Goal: Task Accomplishment & Management: Manage account settings

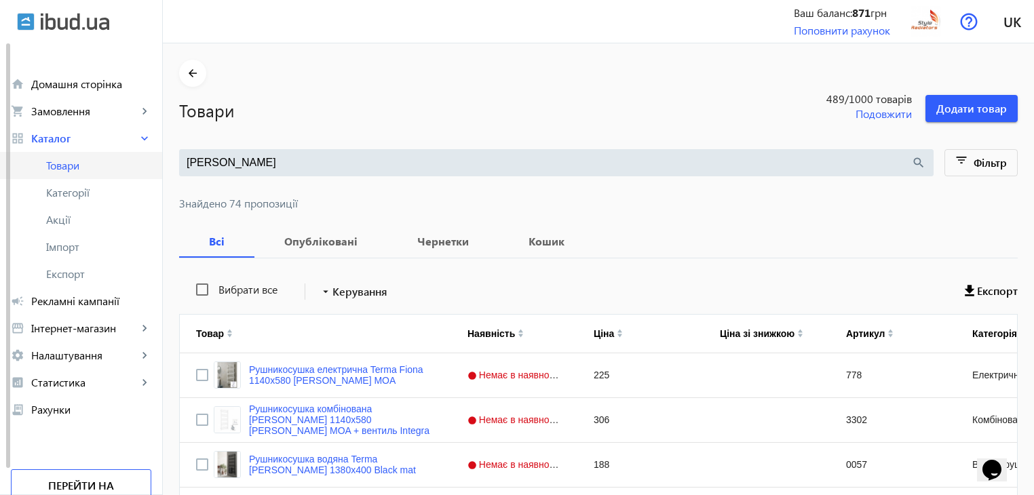
drag, startPoint x: 248, startPoint y: 162, endPoint x: 155, endPoint y: 155, distance: 92.5
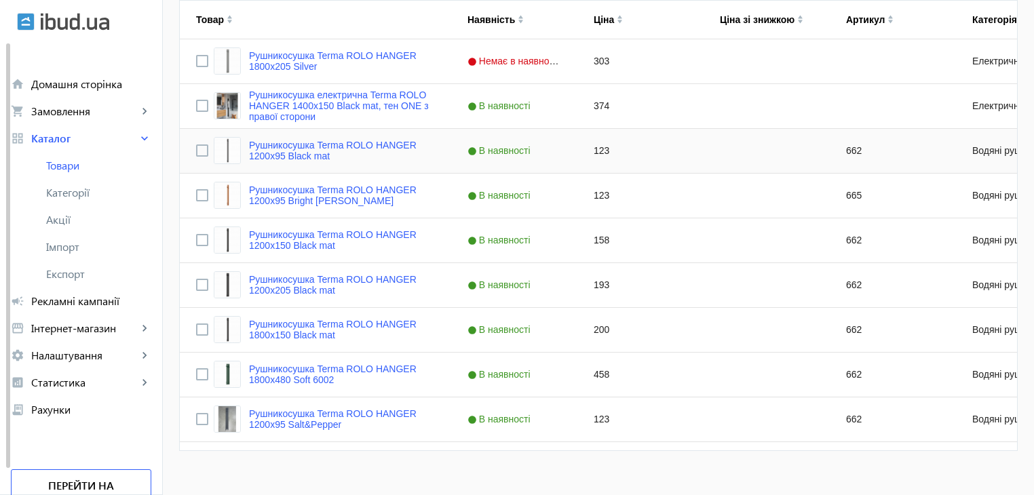
scroll to position [332, 0]
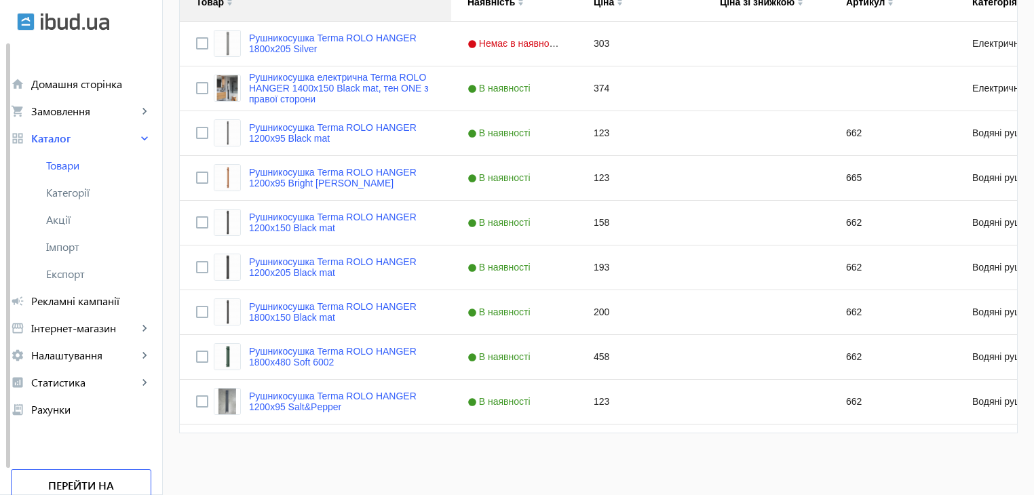
type input "rolo hanger"
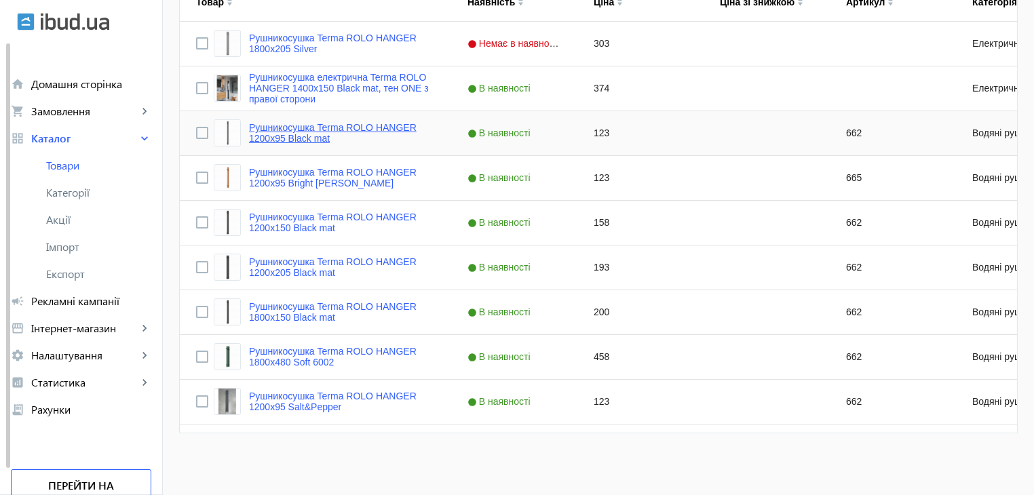
click at [383, 123] on link "Рушникосушка Terma ROLO HANGER 1200x95 Black mat" at bounding box center [342, 133] width 186 height 22
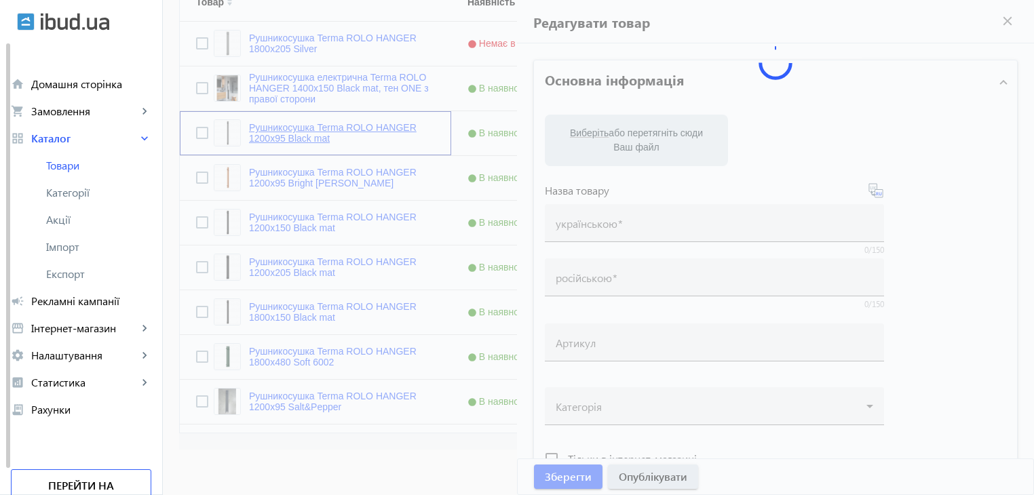
type input "Рушникосушка Terma ROLO HANGER 1200x95 Black mat"
type input "Полотенцесушитель Terma ROLO HANGER 1200x95 Black mat"
type input "662"
checkbox input "true"
type input "123"
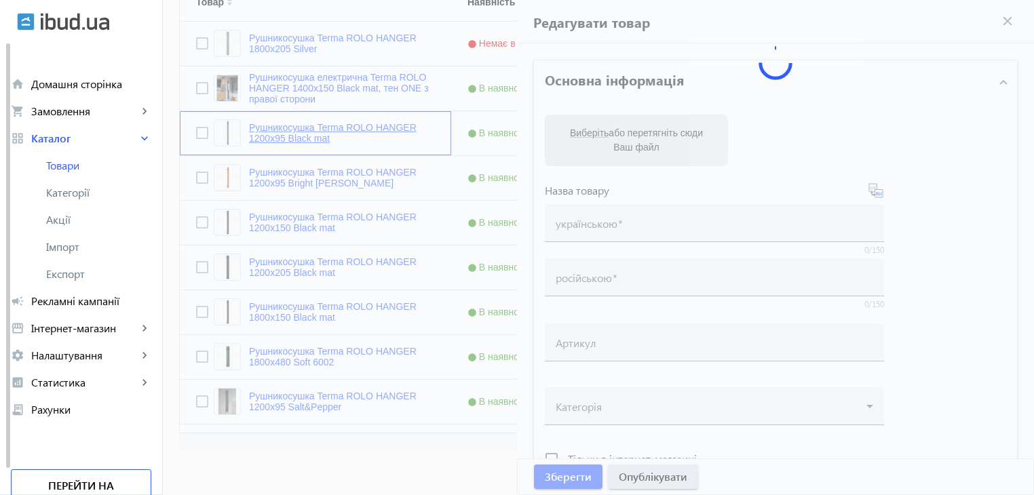
type input "Рушникосушка Terma Vivo"
type input "Полотенцесушитель Terma Vivo - купити у Львові"
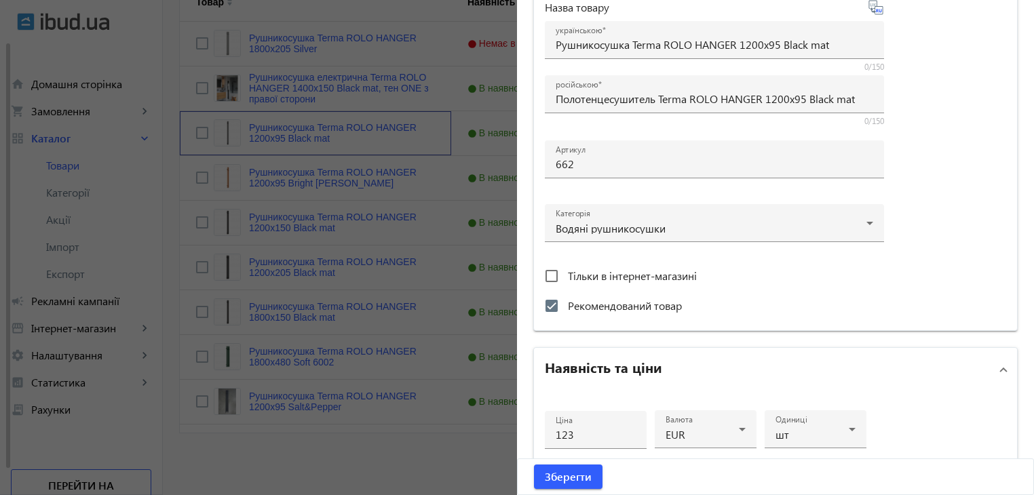
scroll to position [407, 0]
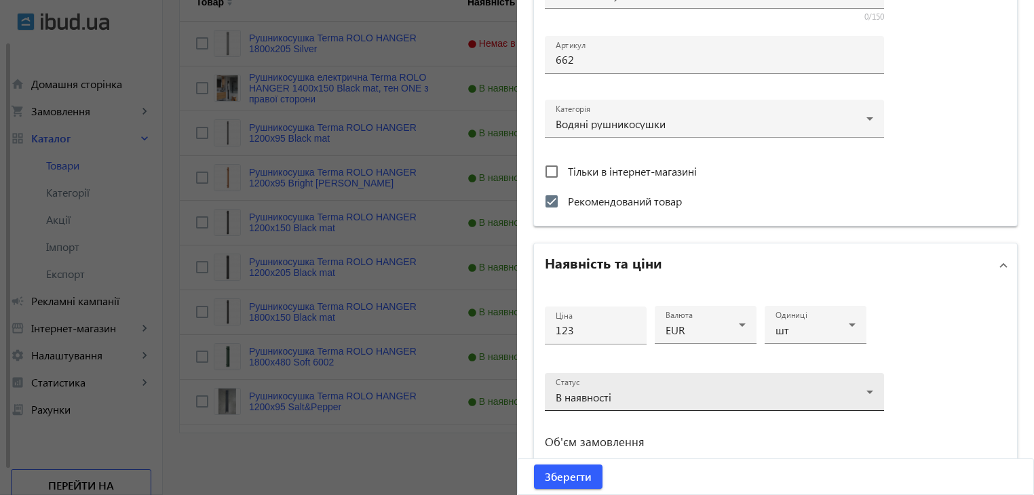
click at [669, 383] on div "Статус В наявності" at bounding box center [715, 392] width 318 height 38
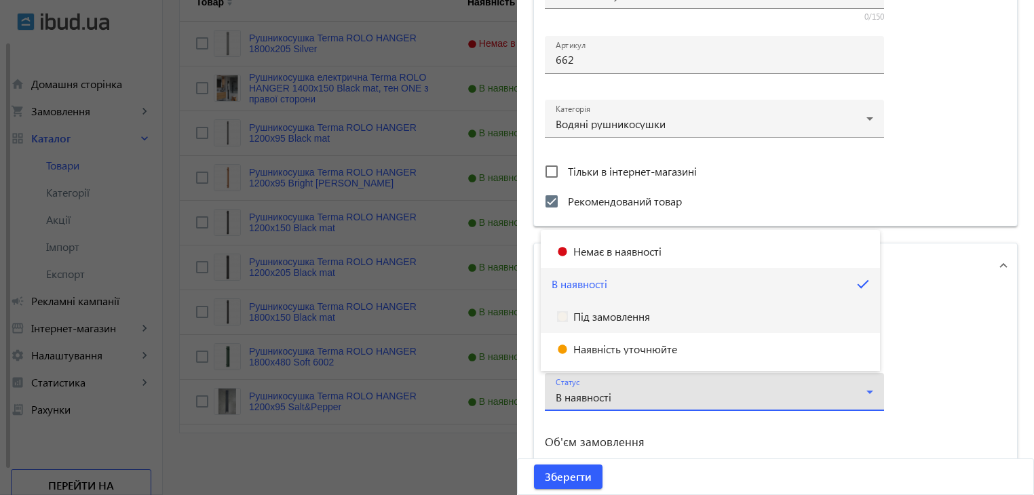
click at [674, 309] on mat-option "Під замовлення" at bounding box center [710, 317] width 339 height 33
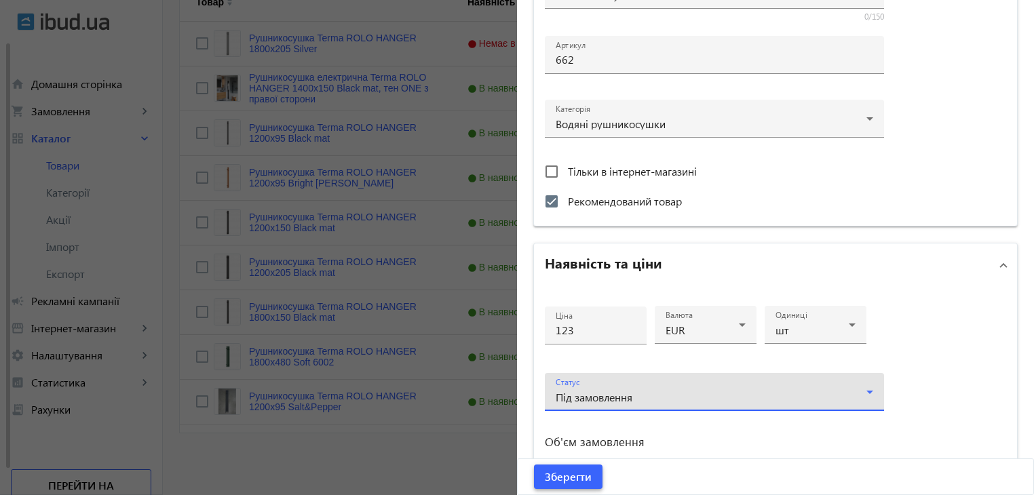
click at [569, 473] on span "Зберегти" at bounding box center [568, 477] width 47 height 15
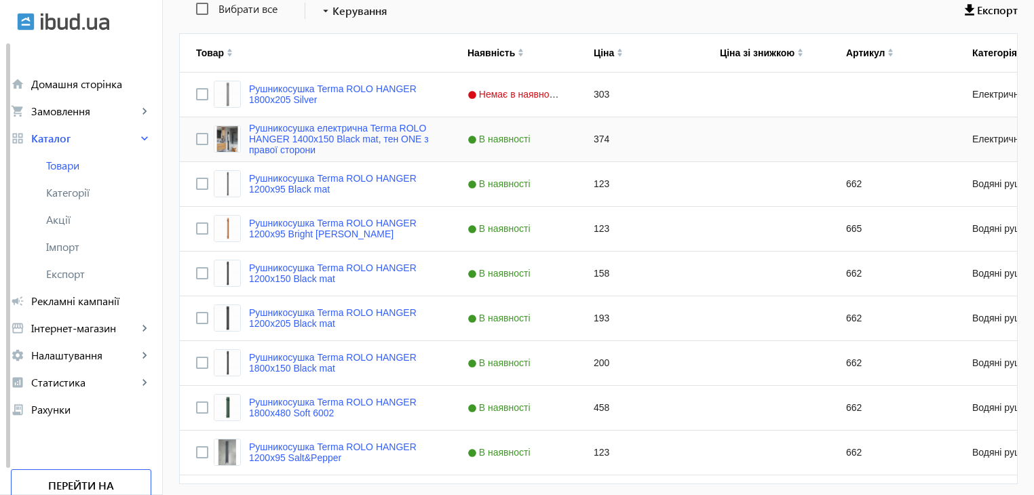
scroll to position [332, 0]
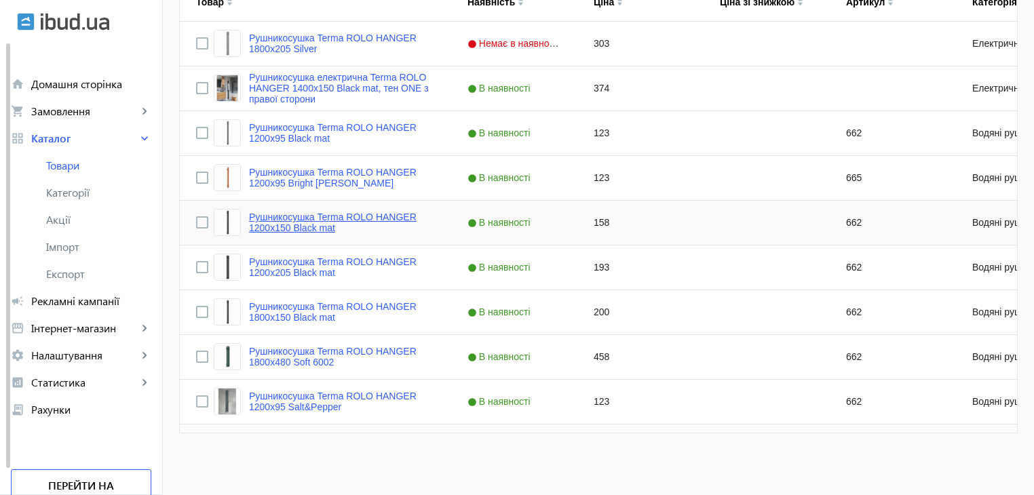
click at [318, 213] on link "Рушникосушка Terma ROLO HANGER 1200x150 Black mat" at bounding box center [342, 223] width 186 height 22
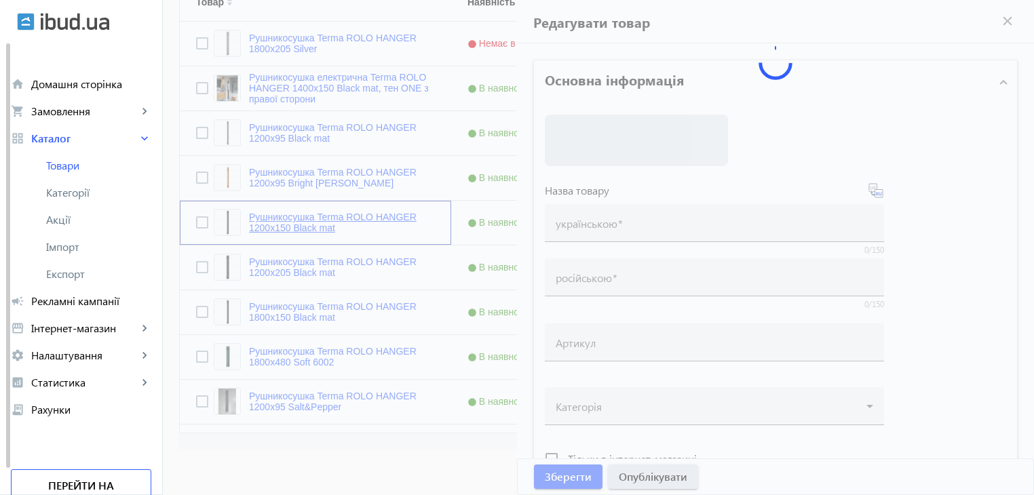
type input "Рушникосушка Terma ROLO HANGER 1200x150 Black mat"
type input "Полотенцесушитель Terma ROLO HANGER 1200x150 Black mat"
type input "662"
checkbox input "true"
type input "158"
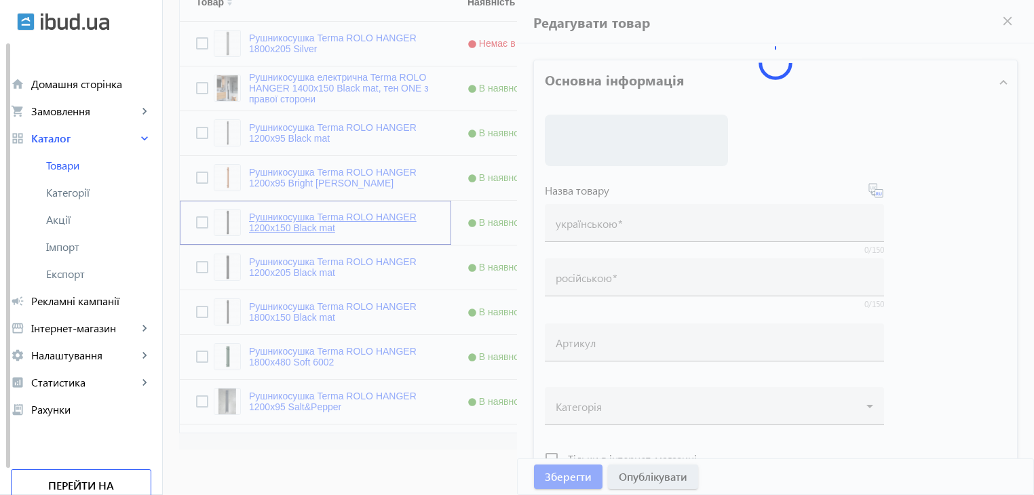
type input "Рушникосушка Terma Vivo"
type input "Полотенцесушитель Terma Vivo - купити у Львові"
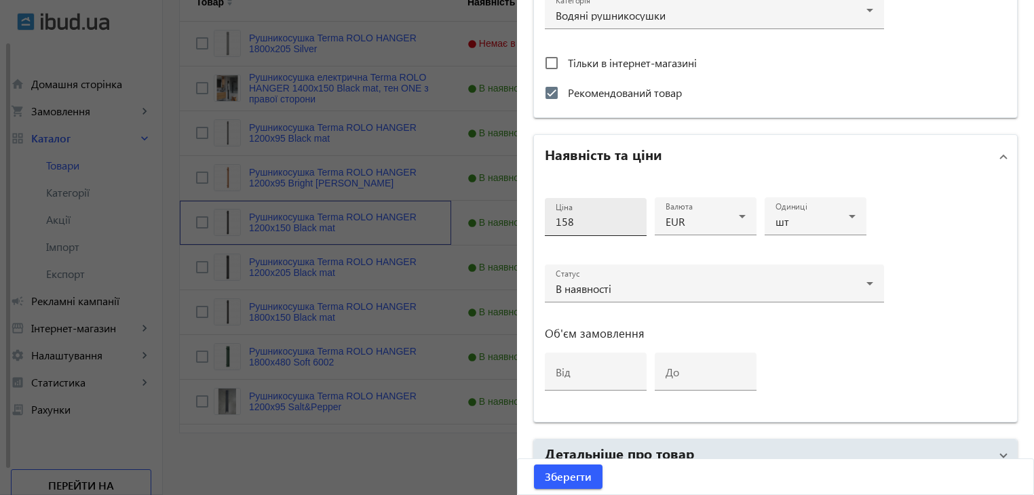
scroll to position [475, 0]
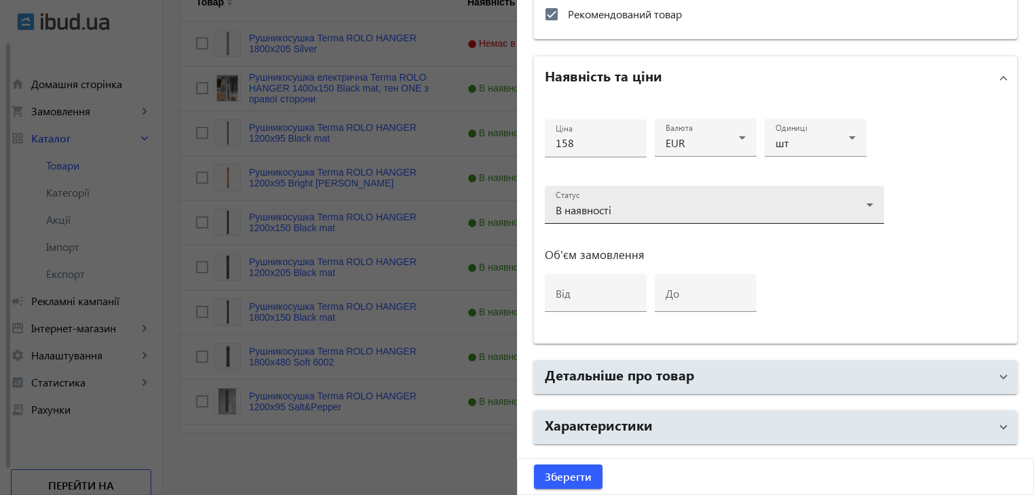
click at [620, 202] on div "В наявності" at bounding box center [715, 210] width 318 height 16
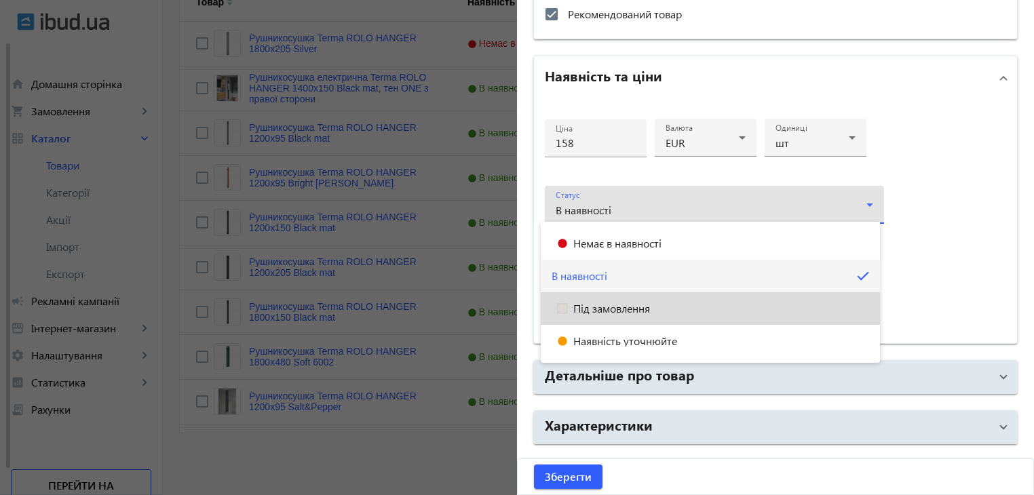
click at [641, 299] on mat-option "Під замовлення" at bounding box center [710, 308] width 339 height 33
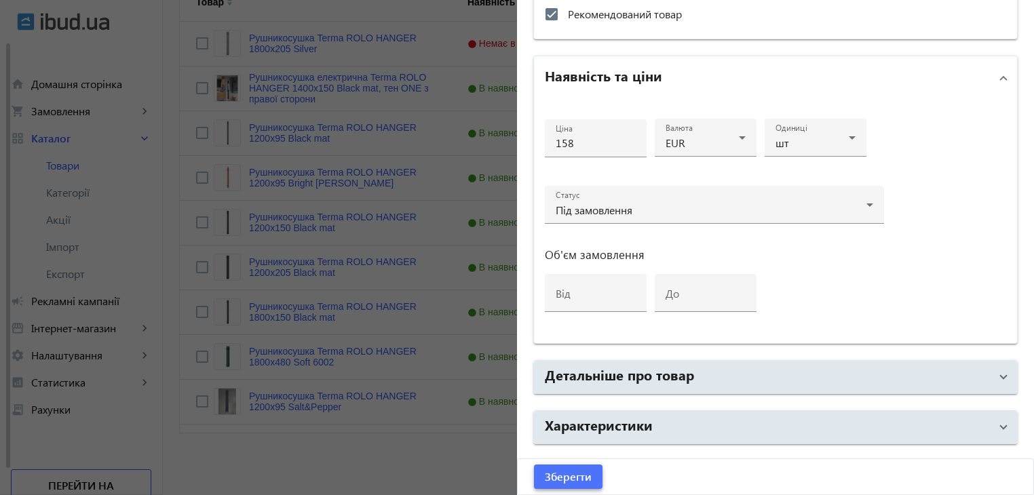
click at [584, 464] on span "submit" at bounding box center [568, 477] width 69 height 33
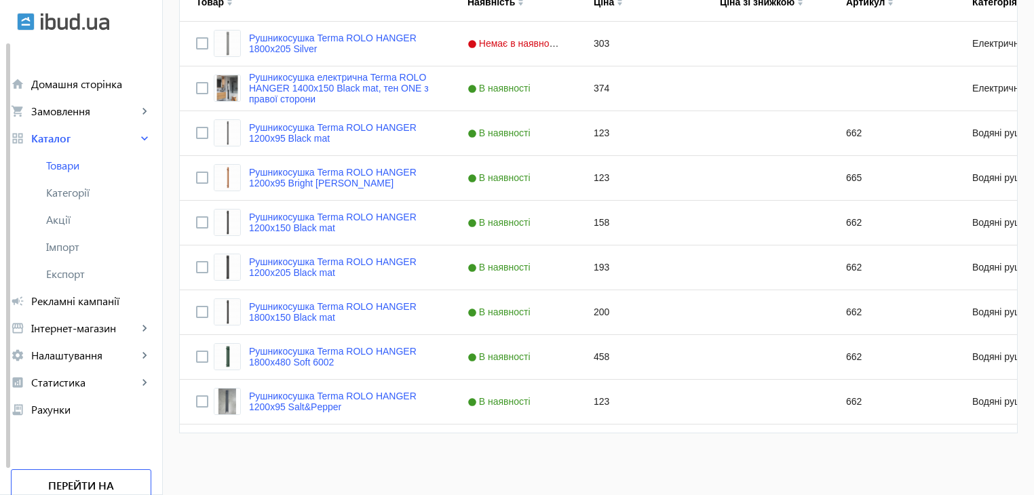
scroll to position [0, 0]
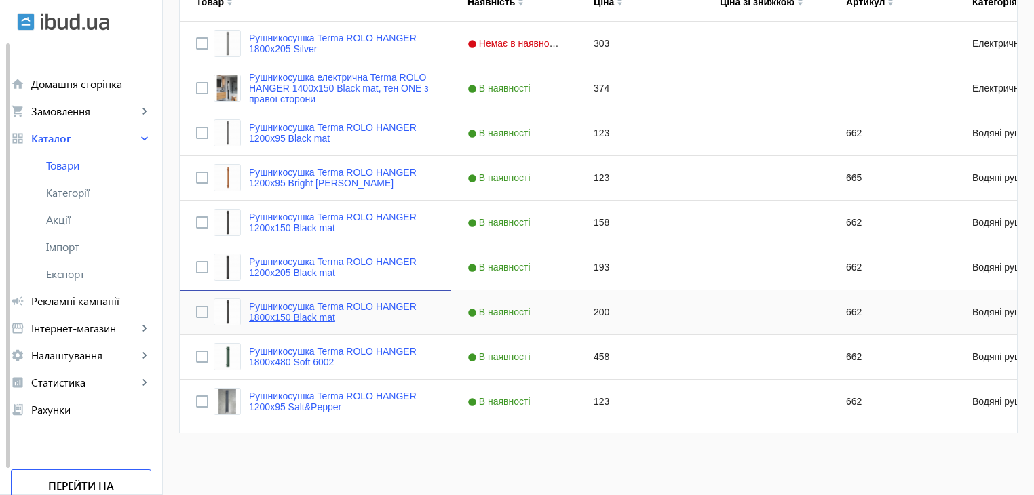
click at [303, 316] on link "Рушникосушка Terma ROLO HANGER 1800x150 Black mat" at bounding box center [342, 312] width 186 height 22
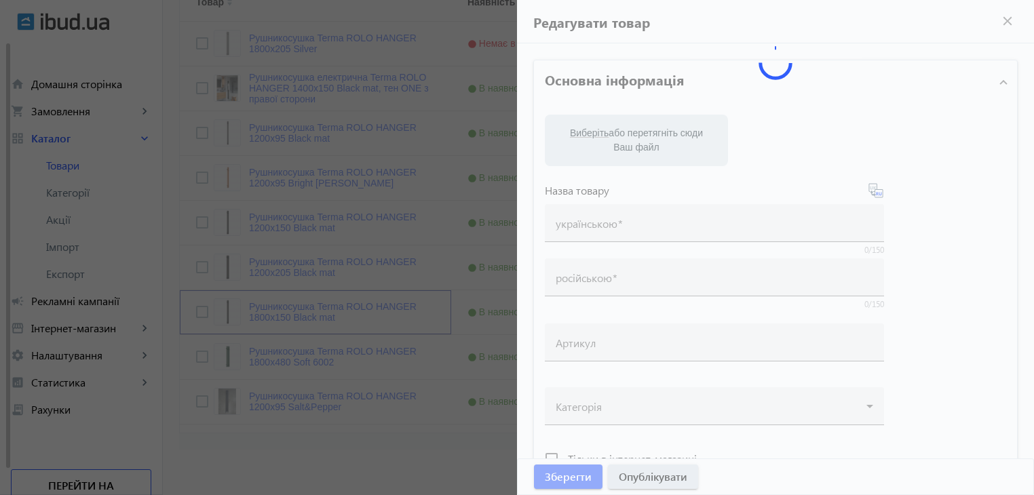
type input "Рушникосушка Terma ROLO HANGER 1800x150 Black mat"
type input "Полотенцесушитель Terma ROLO HANGER 1800x150 Black mat"
type input "662"
checkbox input "true"
type input "200"
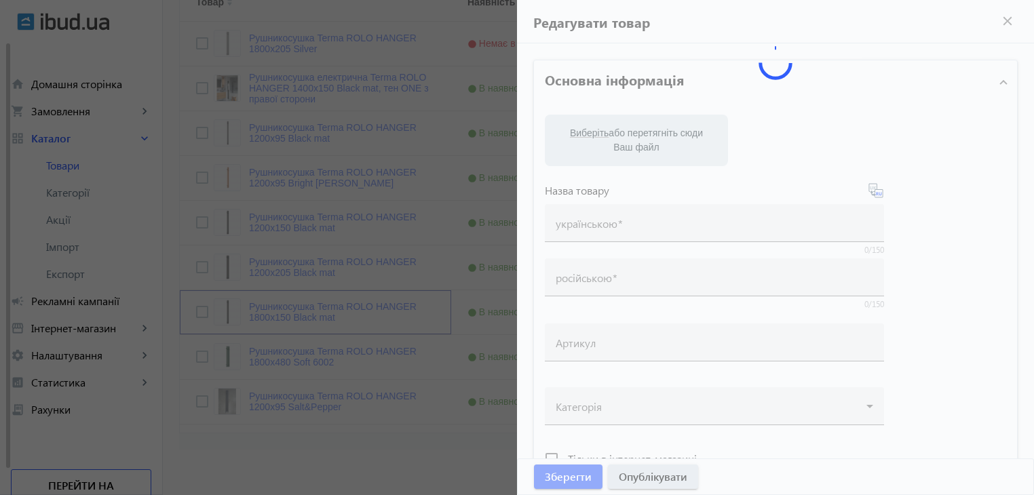
type input "Рушникосушка Terma Vivo"
type input "Полотенцесушитель Terma Vivo - купити у Львові"
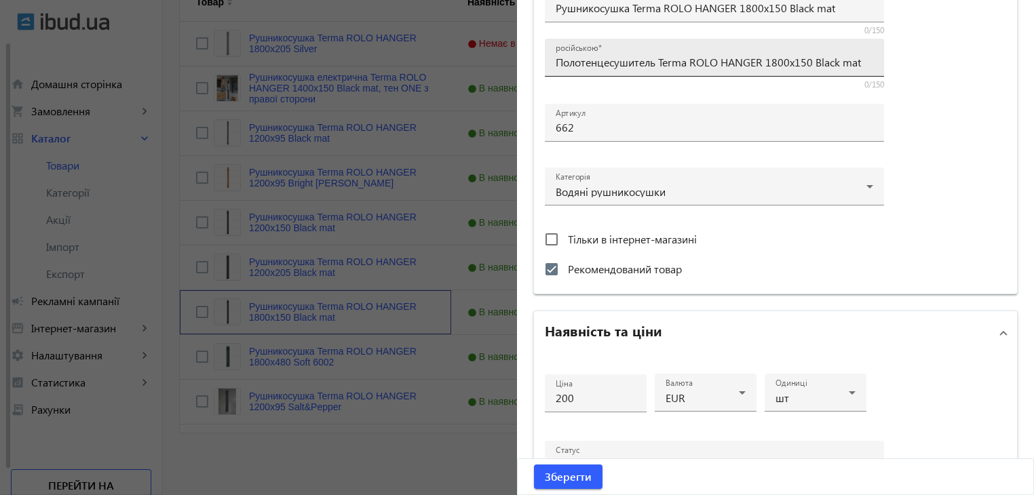
scroll to position [527, 0]
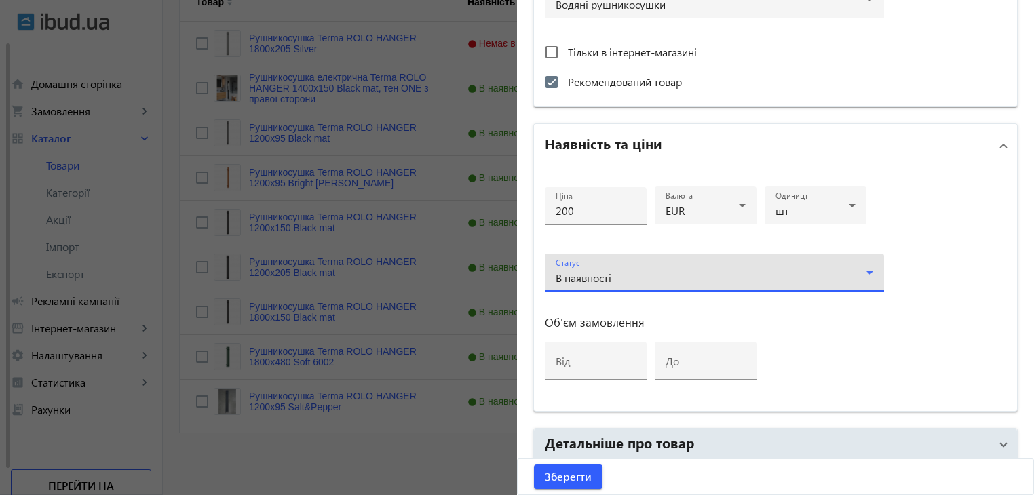
click at [609, 283] on div "В наявності" at bounding box center [715, 278] width 318 height 16
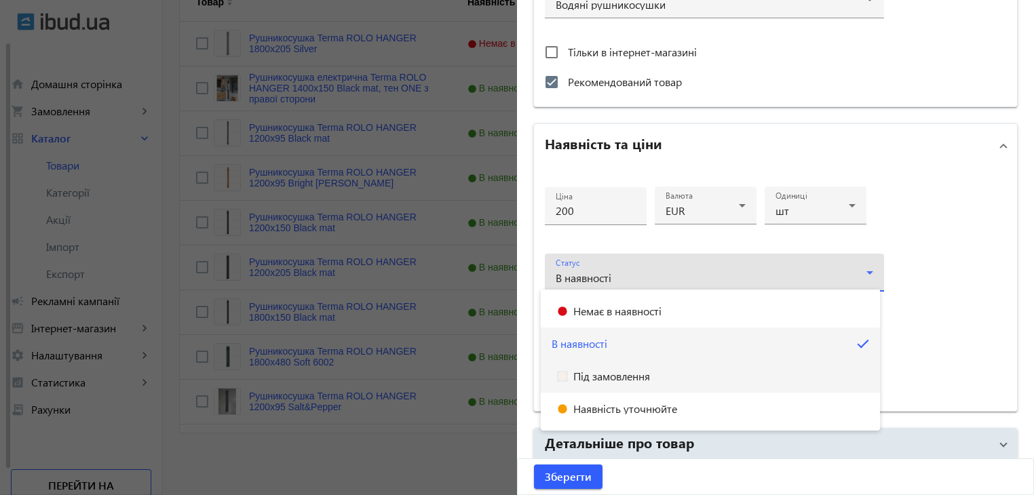
click at [635, 390] on mat-option "Під замовлення" at bounding box center [710, 376] width 339 height 33
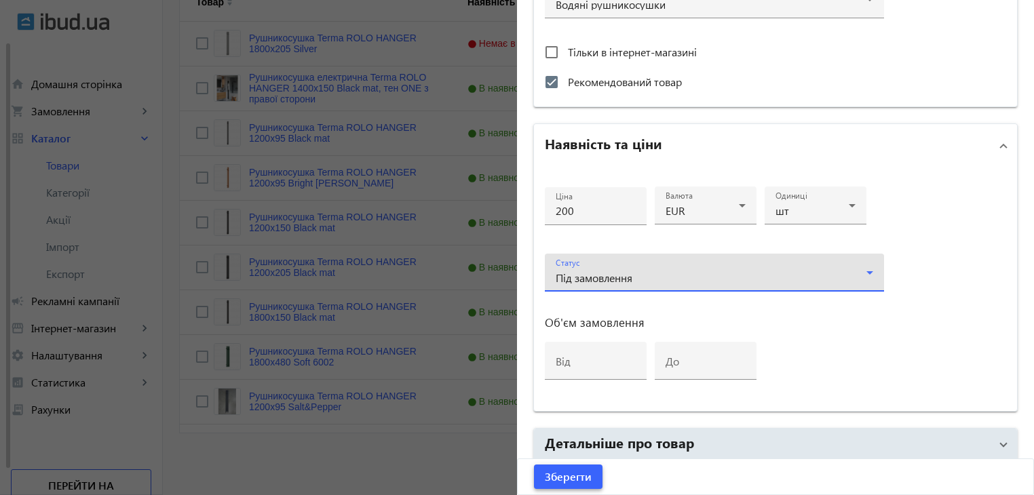
click at [586, 474] on span "Зберегти" at bounding box center [568, 477] width 47 height 15
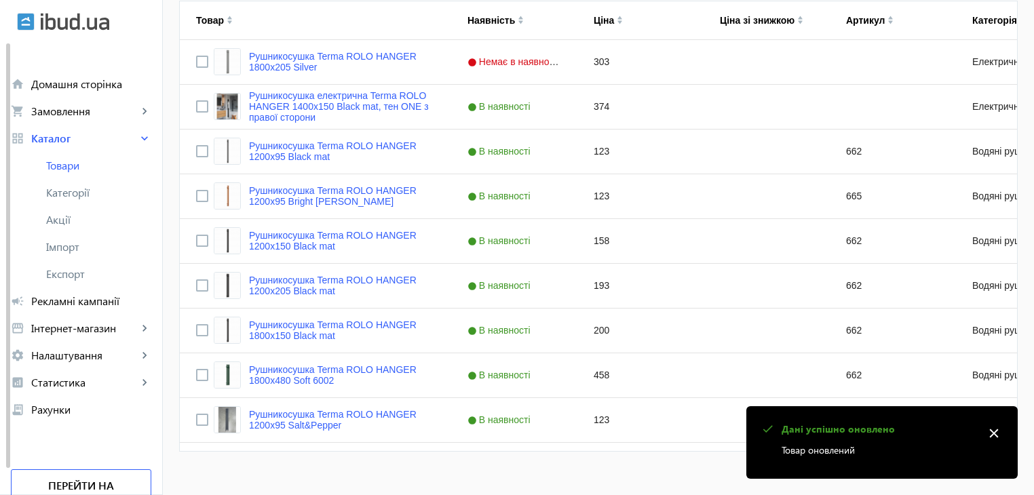
scroll to position [332, 0]
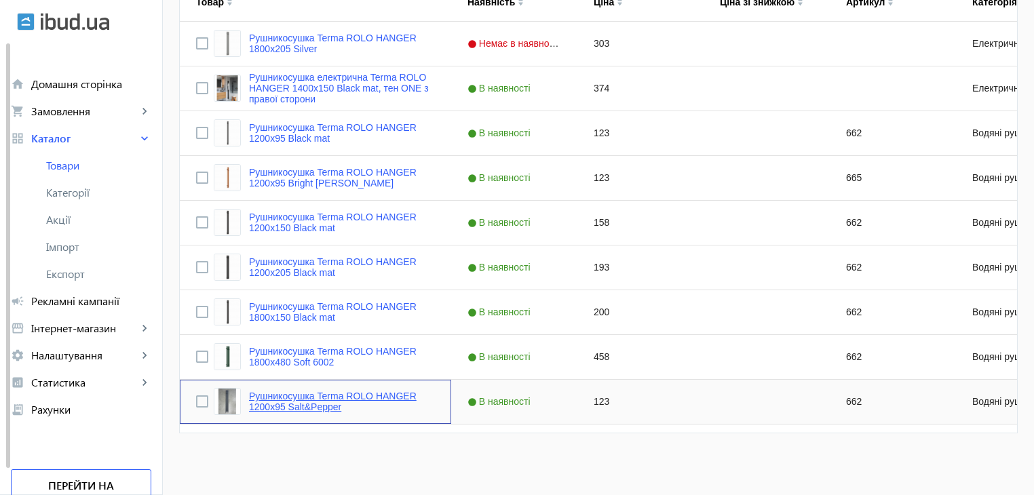
click at [326, 398] on link "Рушникосушка Terma ROLO HANGER 1200x95 Salt&Pepper" at bounding box center [342, 402] width 186 height 22
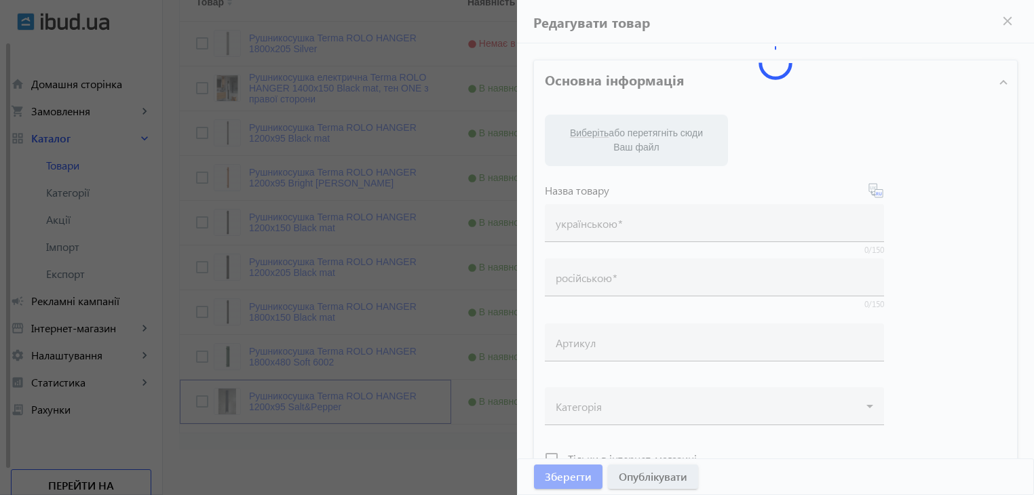
type input "Рушникосушка Terma ROLO HANGER 1200x95 Salt&Pepper"
type input "Полотенцесушитель Terma ROLO HANGER 1200x95 Salt&Pepper"
type input "662"
checkbox input "true"
type input "123"
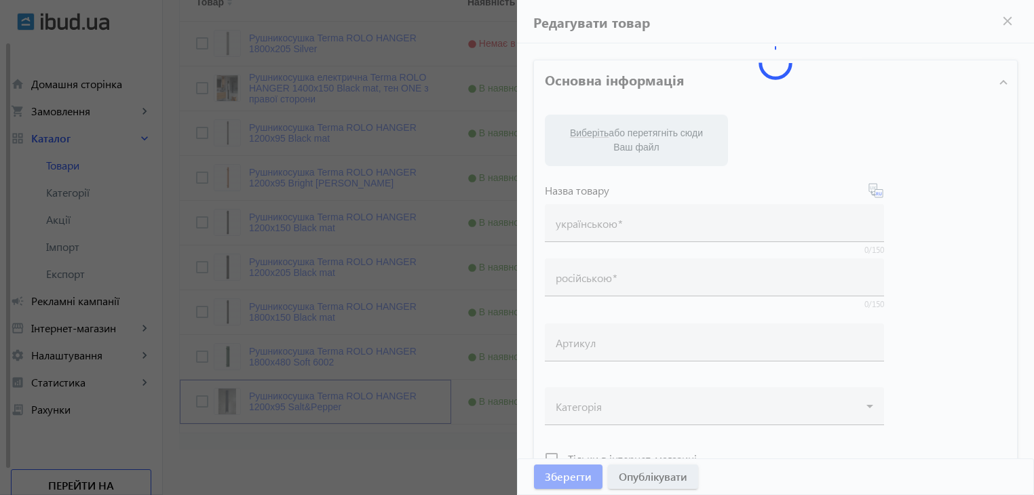
type input "Рушникосушка Terma Vivo"
type input "Полотенцесушитель Terma Vivo - купити у Львові"
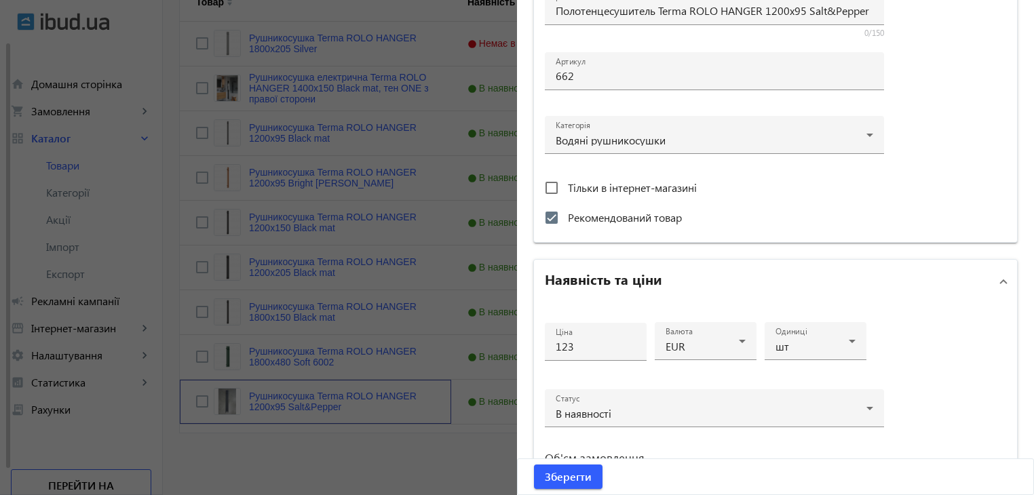
scroll to position [407, 0]
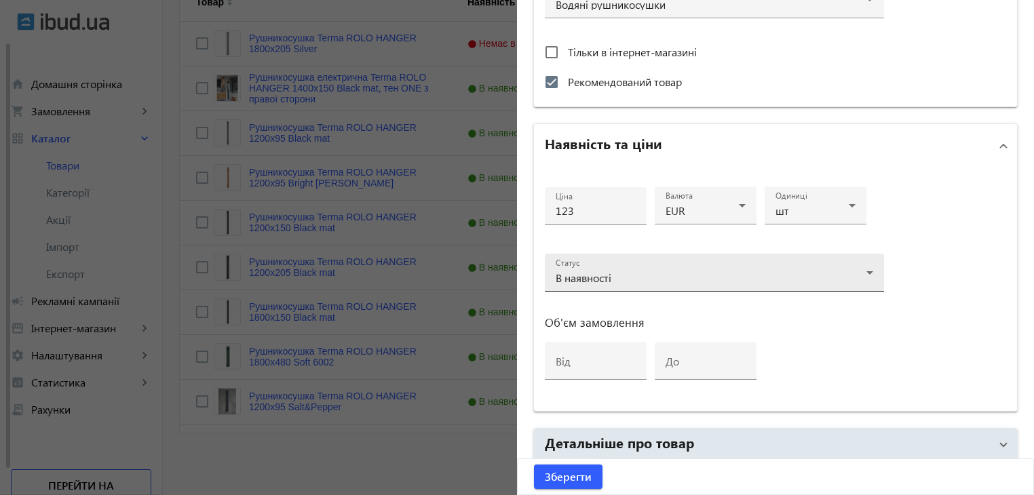
click at [649, 275] on div "В наявності" at bounding box center [711, 278] width 311 height 11
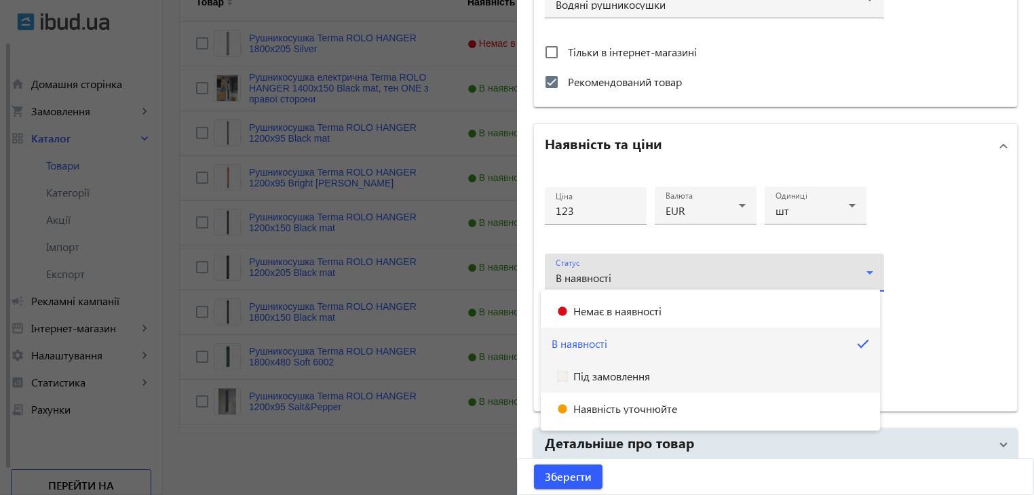
scroll to position [527, 0]
click at [657, 370] on mat-option "Під замовлення" at bounding box center [710, 376] width 339 height 33
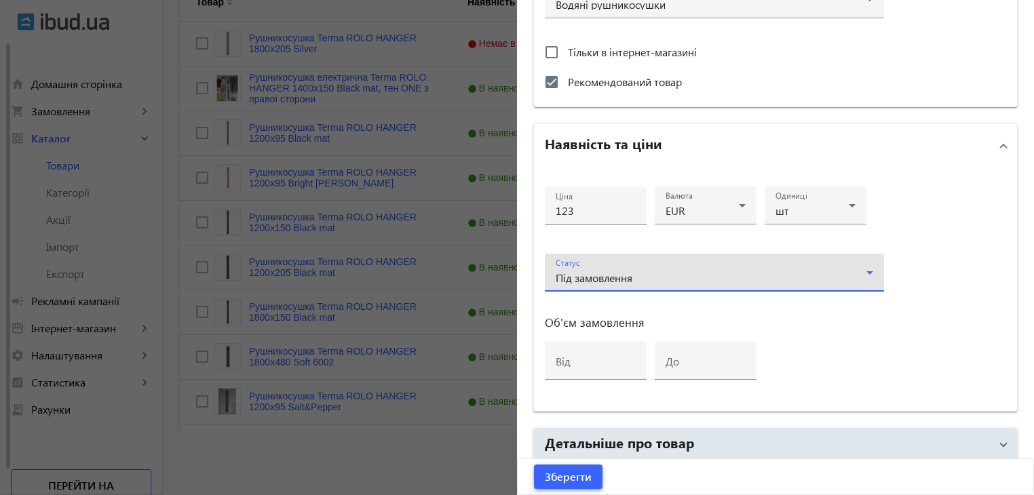
click at [576, 475] on span "Зберегти" at bounding box center [568, 477] width 47 height 15
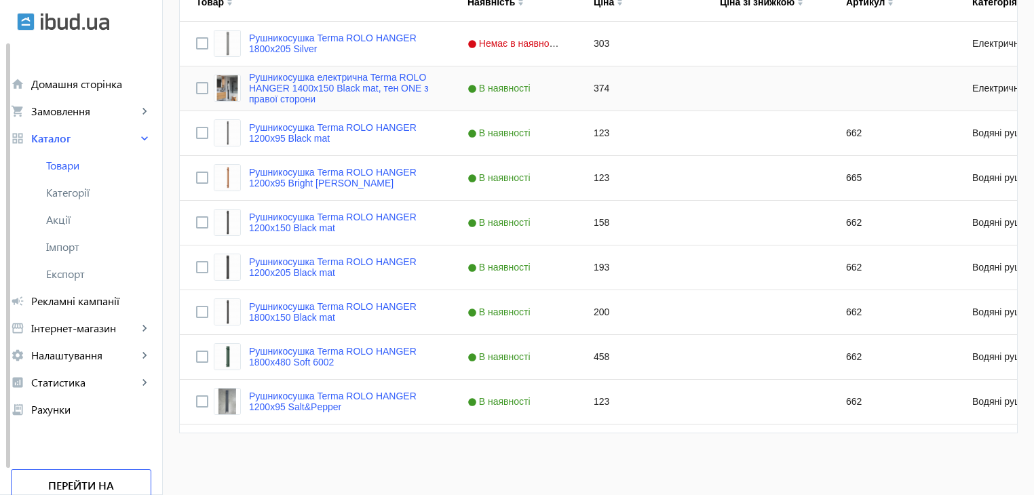
scroll to position [264, 0]
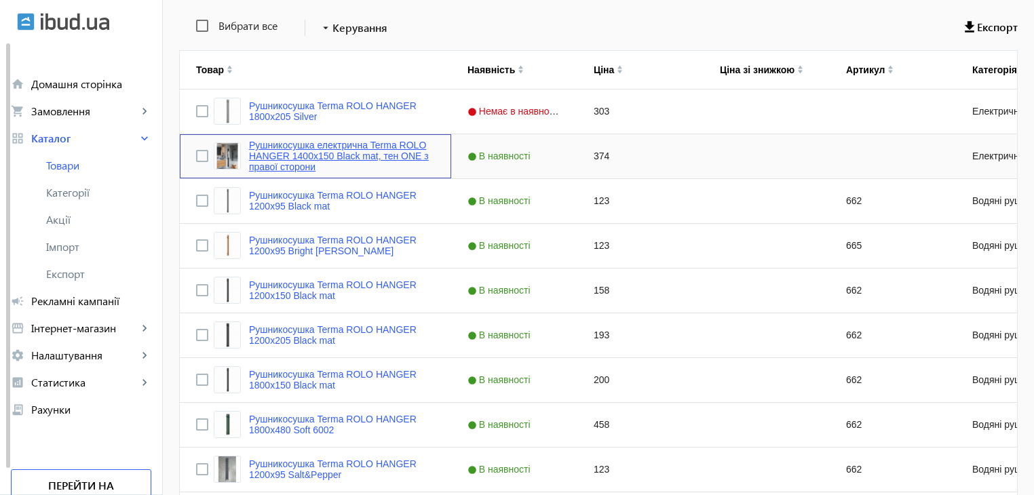
click at [321, 153] on link "Рушникосушка електрична Terma ROLO HANGER 1400x150 Black mat, тен ONE з правої …" at bounding box center [342, 156] width 186 height 33
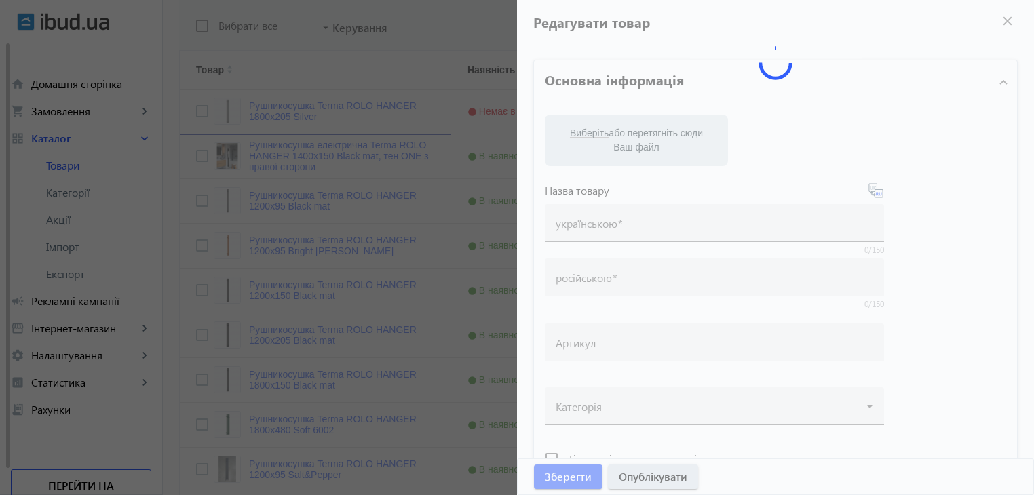
type input "Рушникосушка електрична Terma ROLO HANGER 1400x150 Black mat, тен ONE з правої …"
type input "Полотенцесушитель электрический Terma ROLO HANGER 1400x150 Black mat, тен ONE с…"
checkbox input "true"
type input "374"
type input "Рушникосушка Terma Vivo"
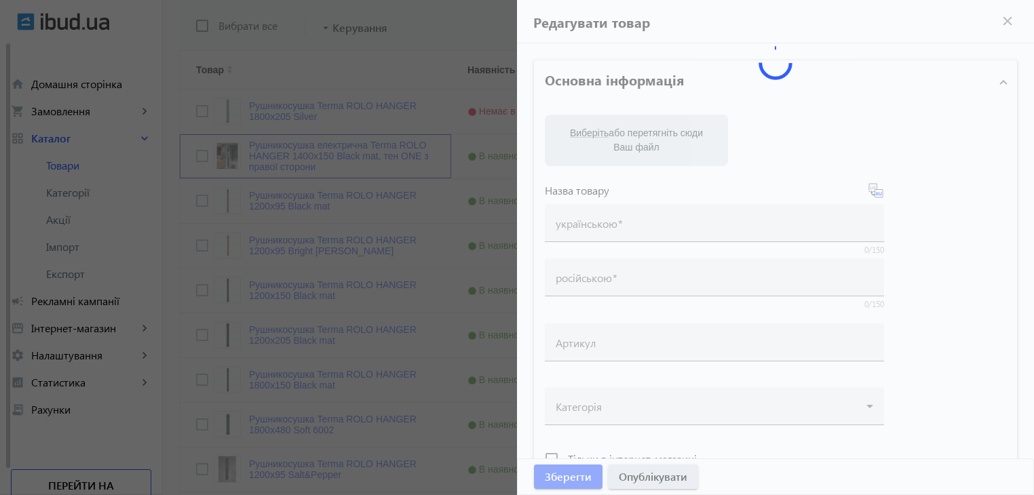
type input "Полотенцесушитель Terma Vivo - купити у Львові"
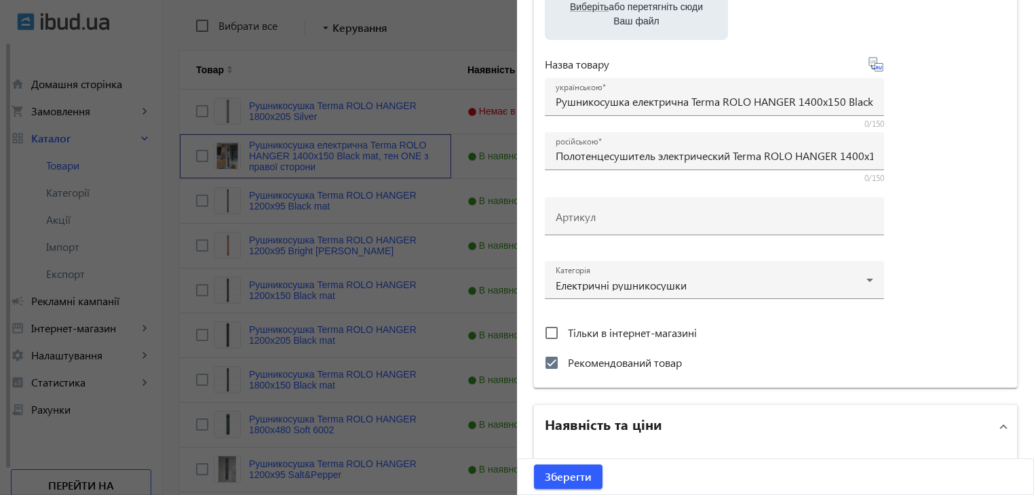
scroll to position [459, 0]
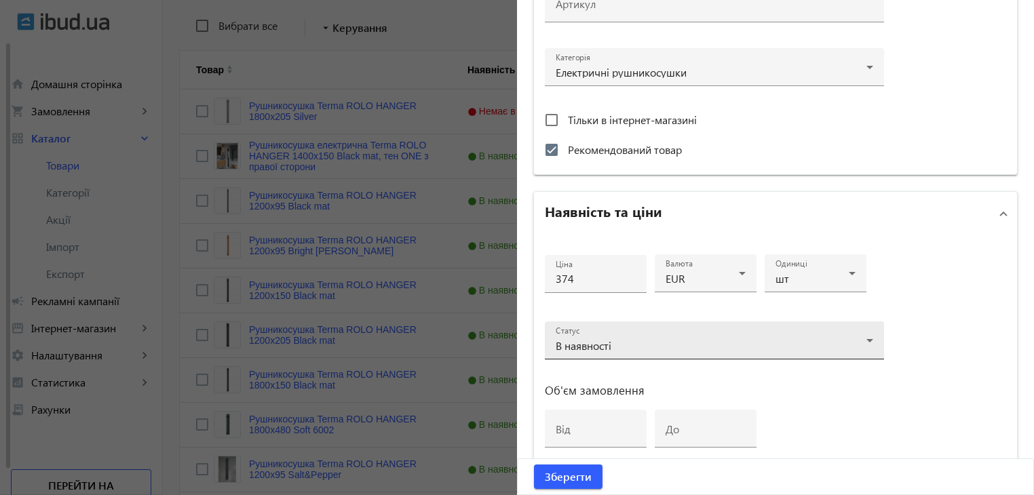
click at [624, 341] on div "В наявності" at bounding box center [711, 346] width 311 height 11
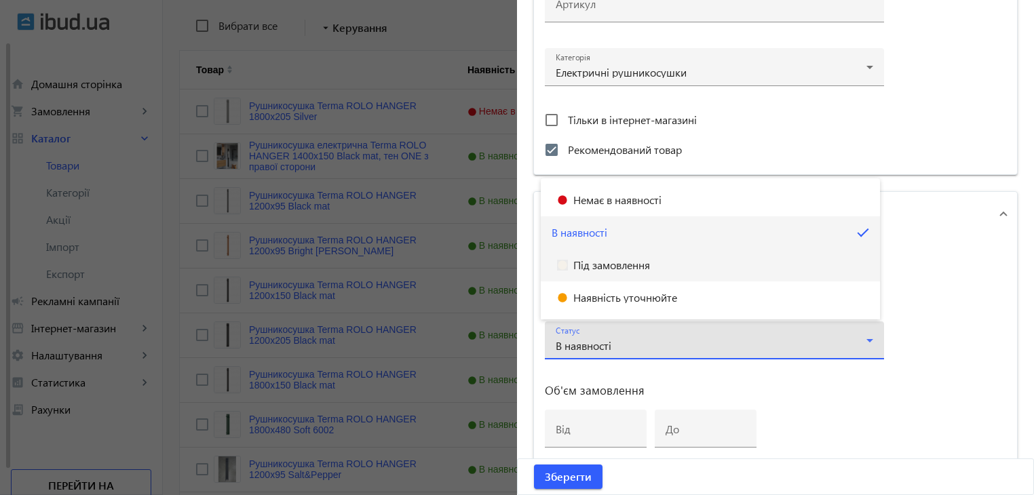
click at [622, 278] on mat-option "Під замовлення" at bounding box center [710, 265] width 339 height 33
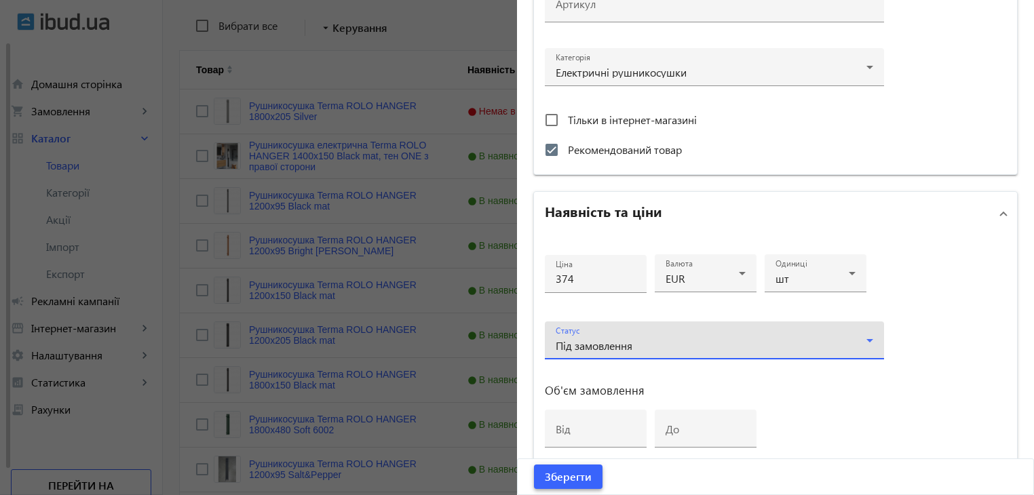
click at [569, 471] on span "Зберегти" at bounding box center [568, 477] width 47 height 15
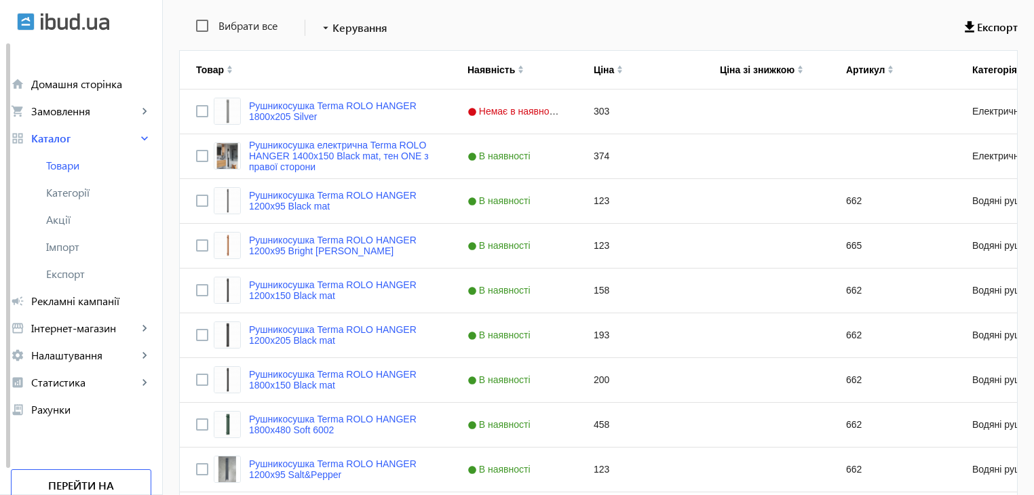
scroll to position [0, 0]
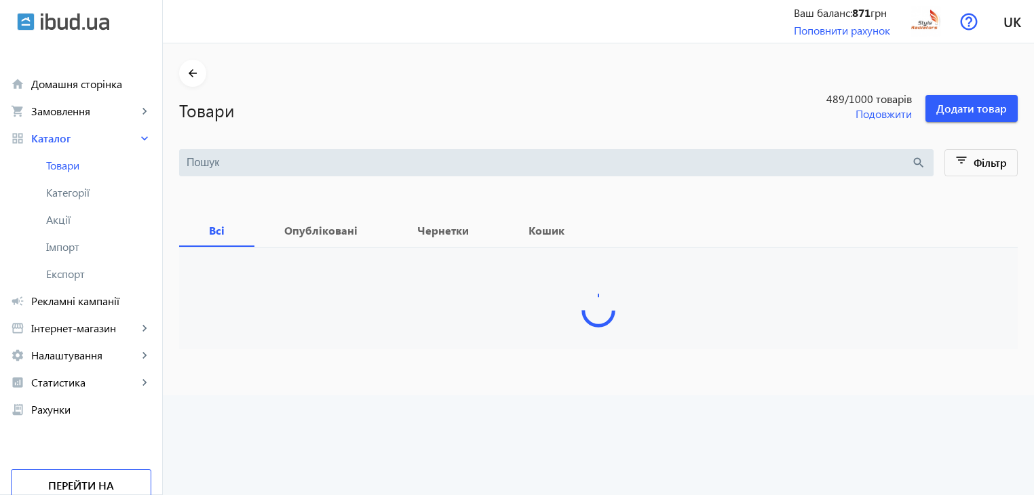
type input "rolo hanger"
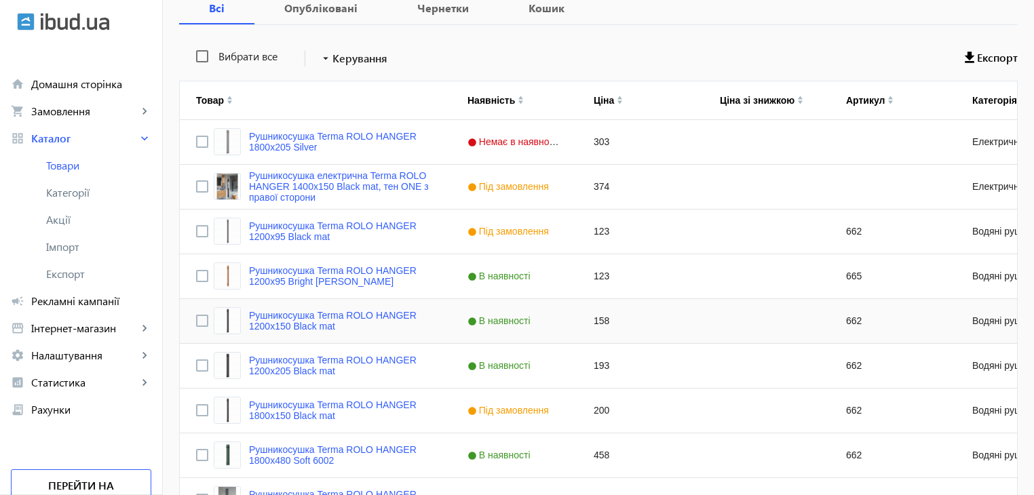
scroll to position [264, 0]
